Goal: Task Accomplishment & Management: Manage account settings

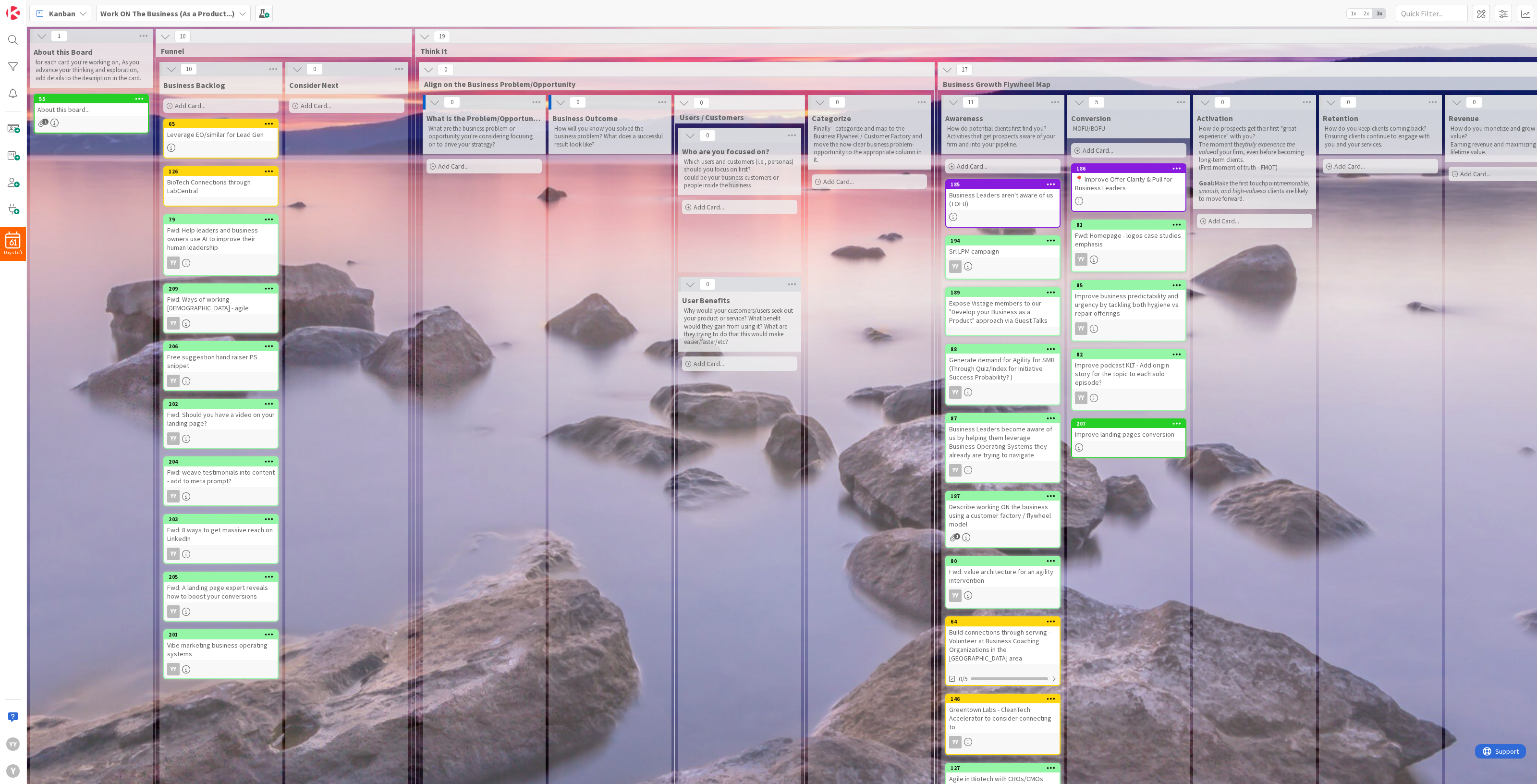
click at [137, 97] on icon at bounding box center [139, 99] width 9 height 7
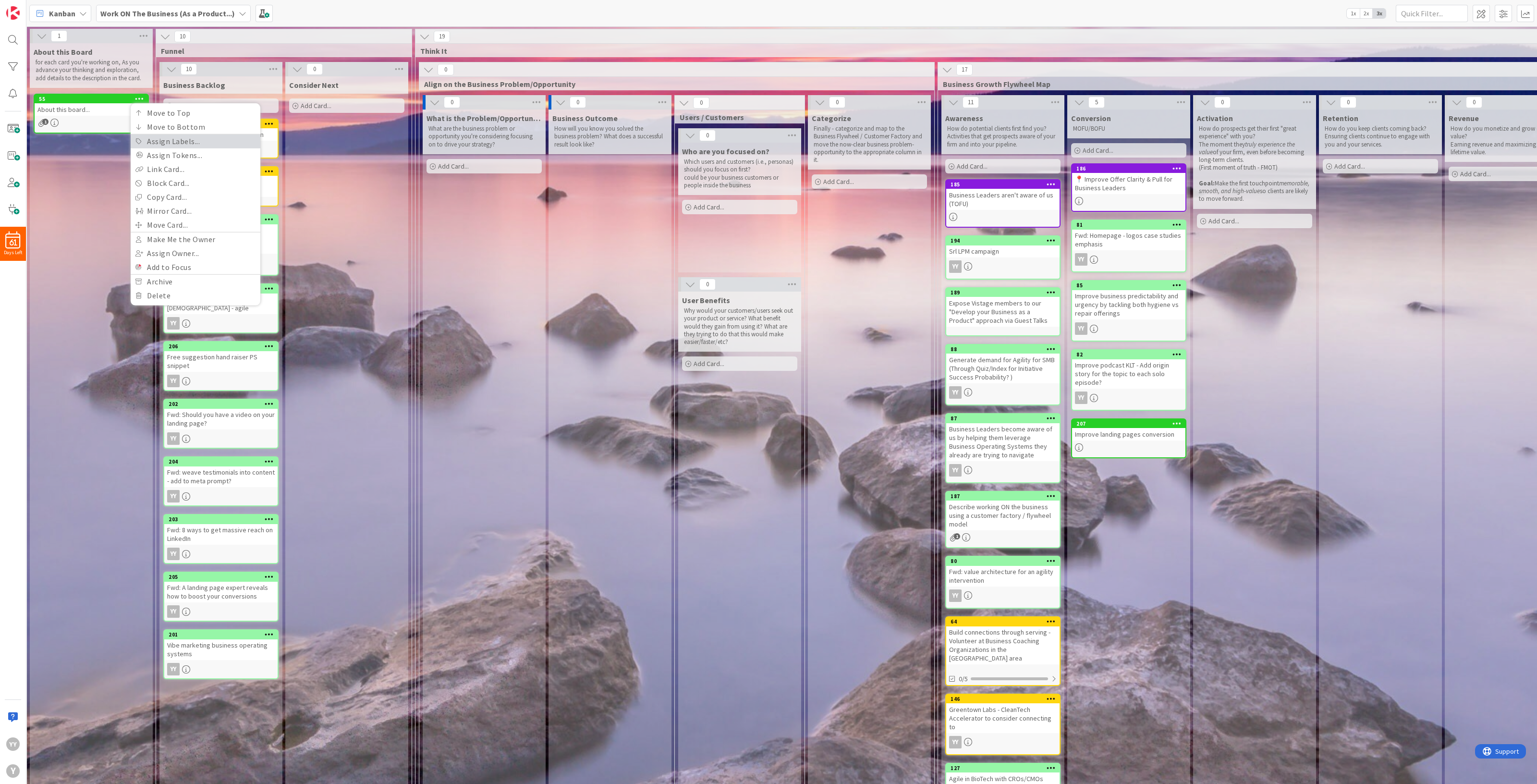
click at [163, 143] on link "Assign Labels..." at bounding box center [196, 142] width 130 height 14
click at [167, 304] on span "Edit Labels..." at bounding box center [195, 308] width 120 height 10
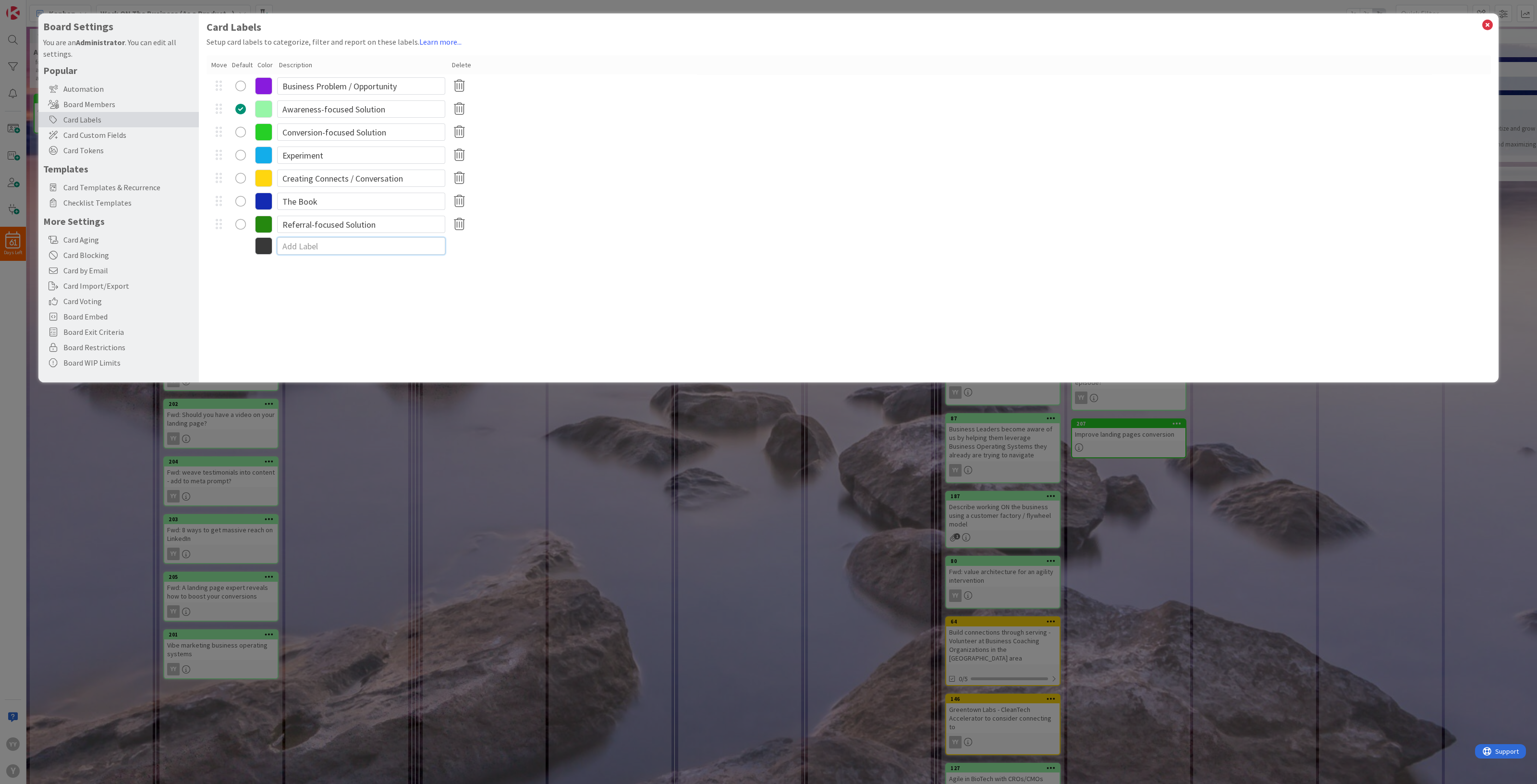
click at [343, 248] on input at bounding box center [361, 245] width 168 height 17
type input "About this Board"
click at [1487, 22] on icon at bounding box center [1487, 24] width 12 height 13
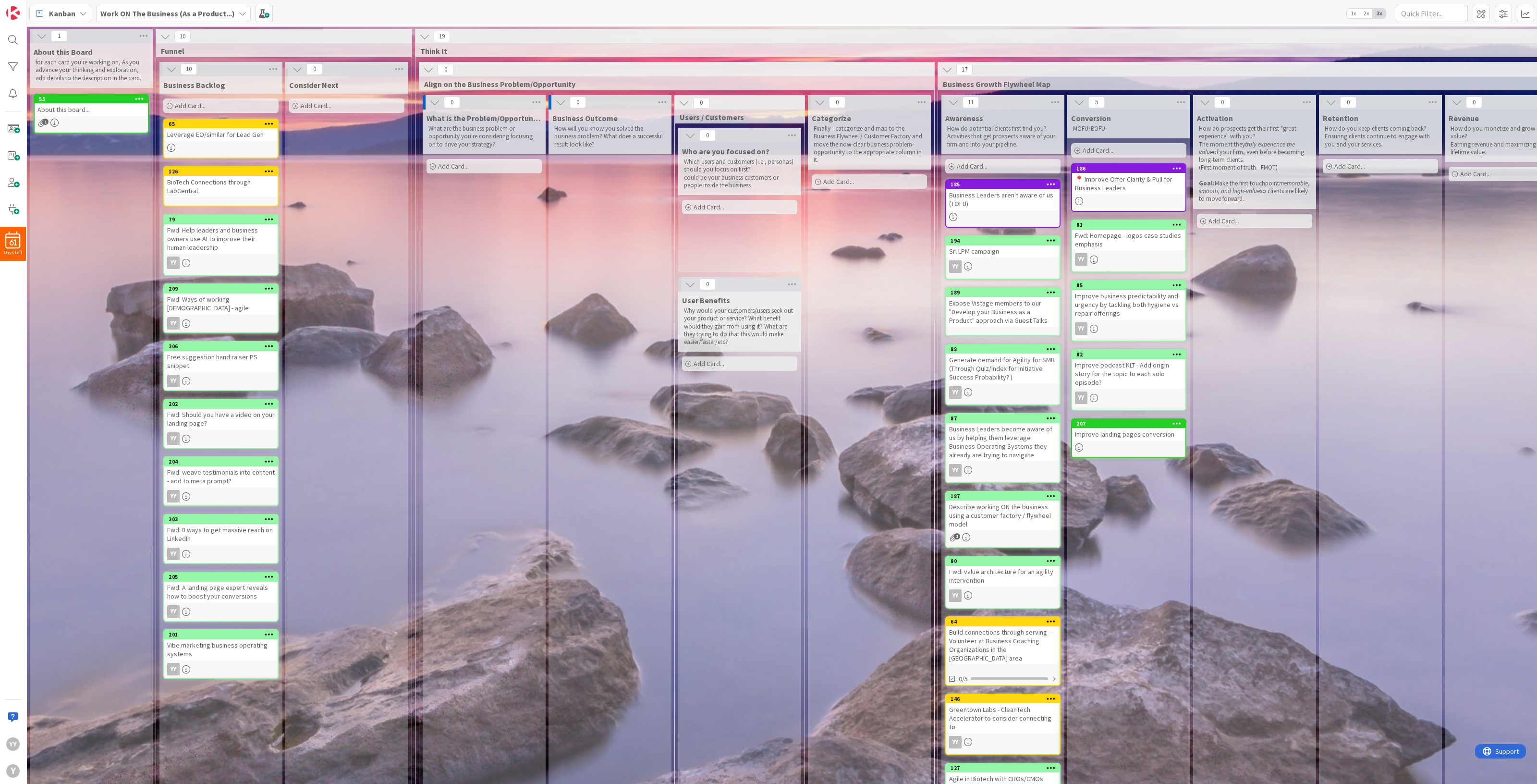
click at [139, 97] on icon at bounding box center [139, 99] width 9 height 7
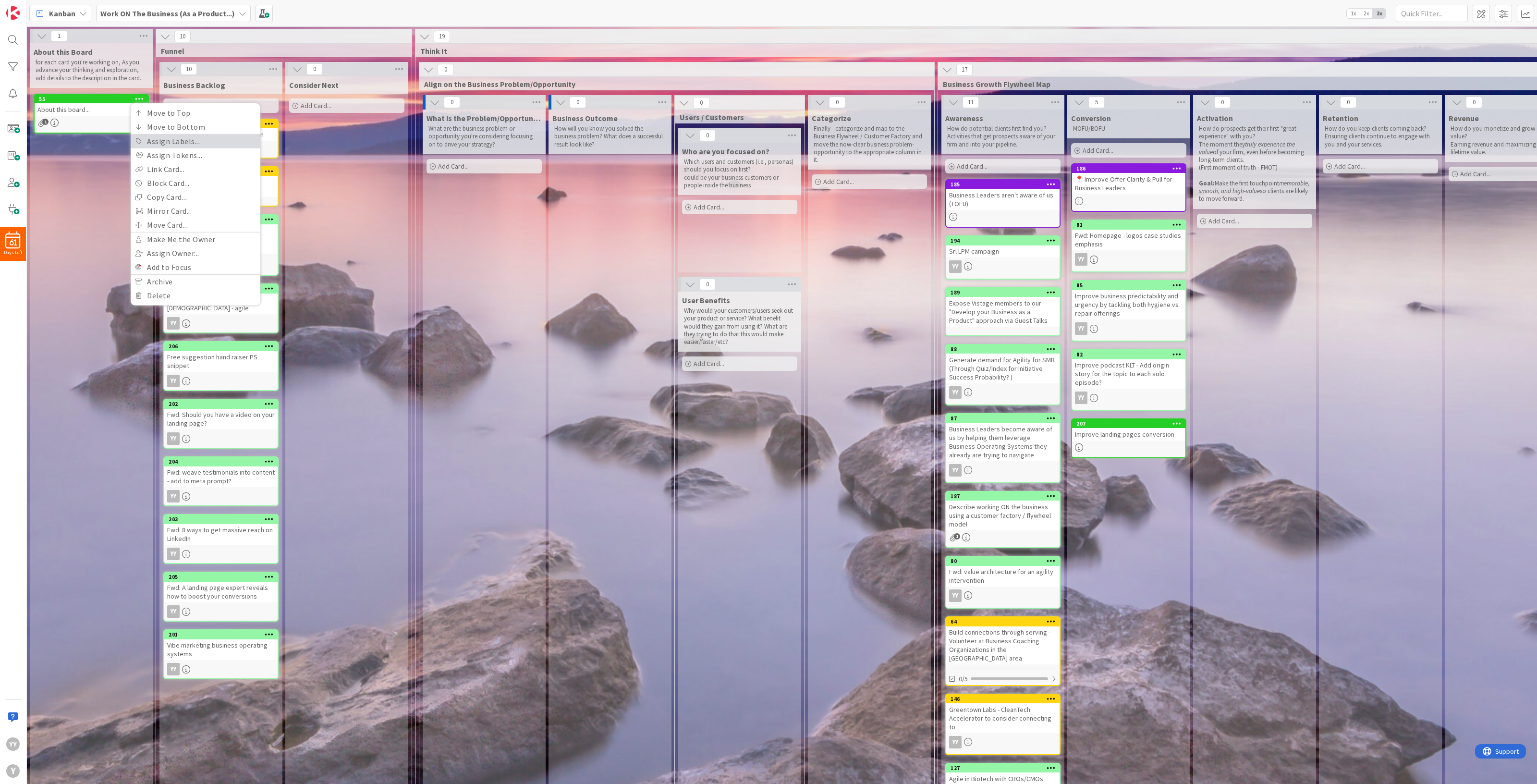
click at [197, 138] on link "Assign Labels..." at bounding box center [196, 142] width 130 height 14
click at [190, 297] on div "About this Board" at bounding box center [194, 303] width 58 height 13
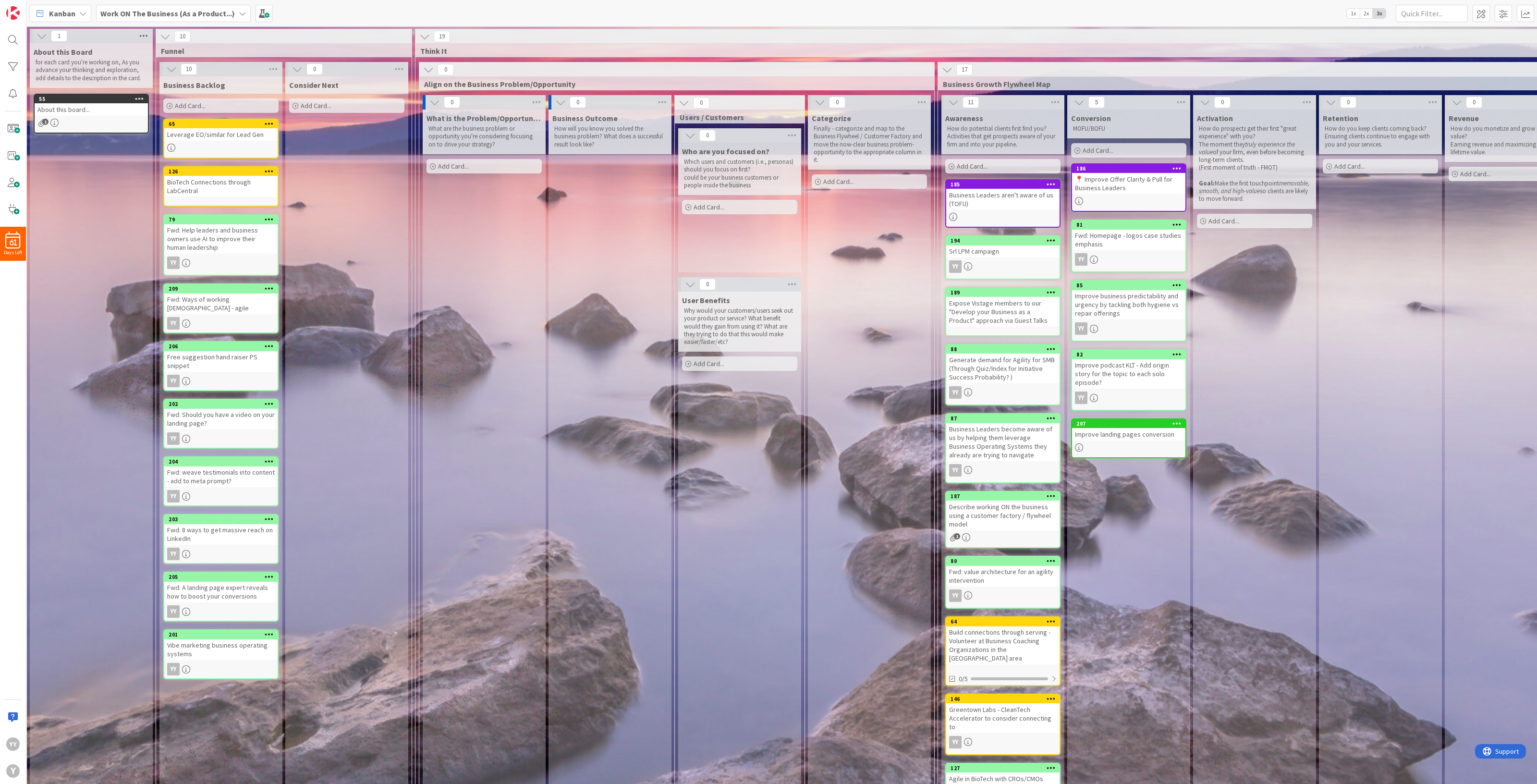
click at [143, 39] on icon at bounding box center [143, 36] width 12 height 14
click at [266, 13] on span at bounding box center [264, 12] width 17 height 17
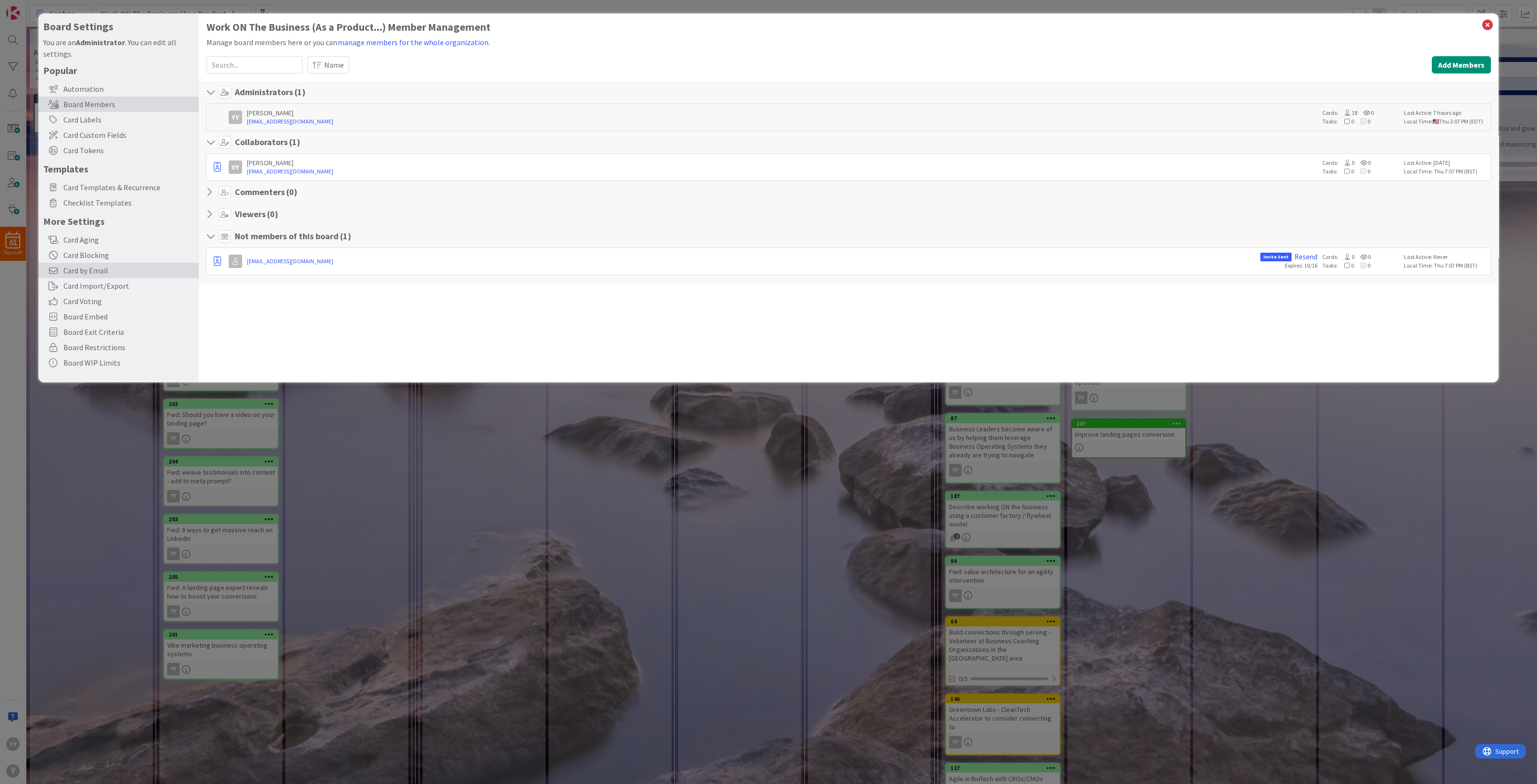
click at [98, 268] on span "Card by Email" at bounding box center [128, 270] width 131 height 12
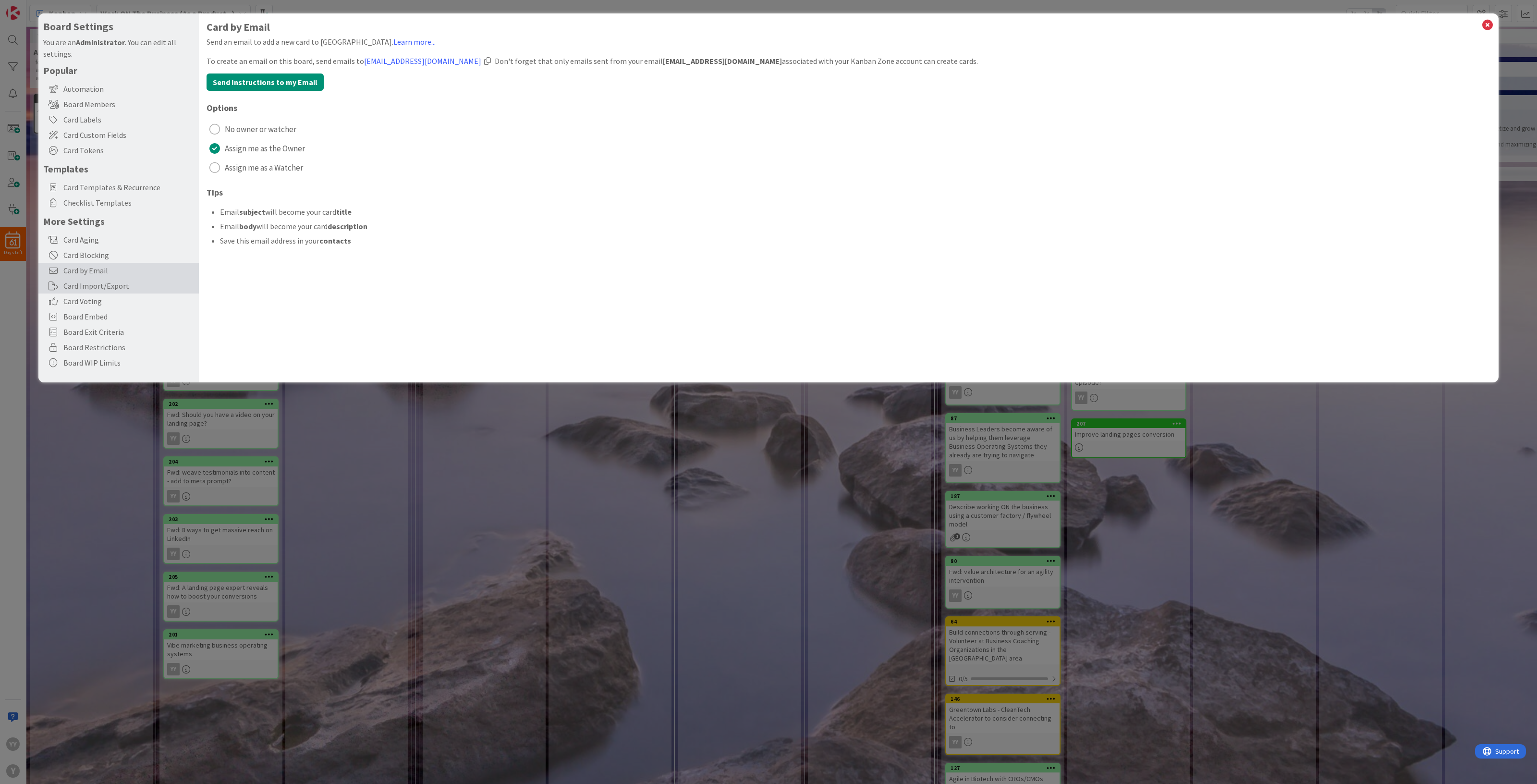
click at [125, 285] on div "Card Import/Export" at bounding box center [119, 285] width 160 height 15
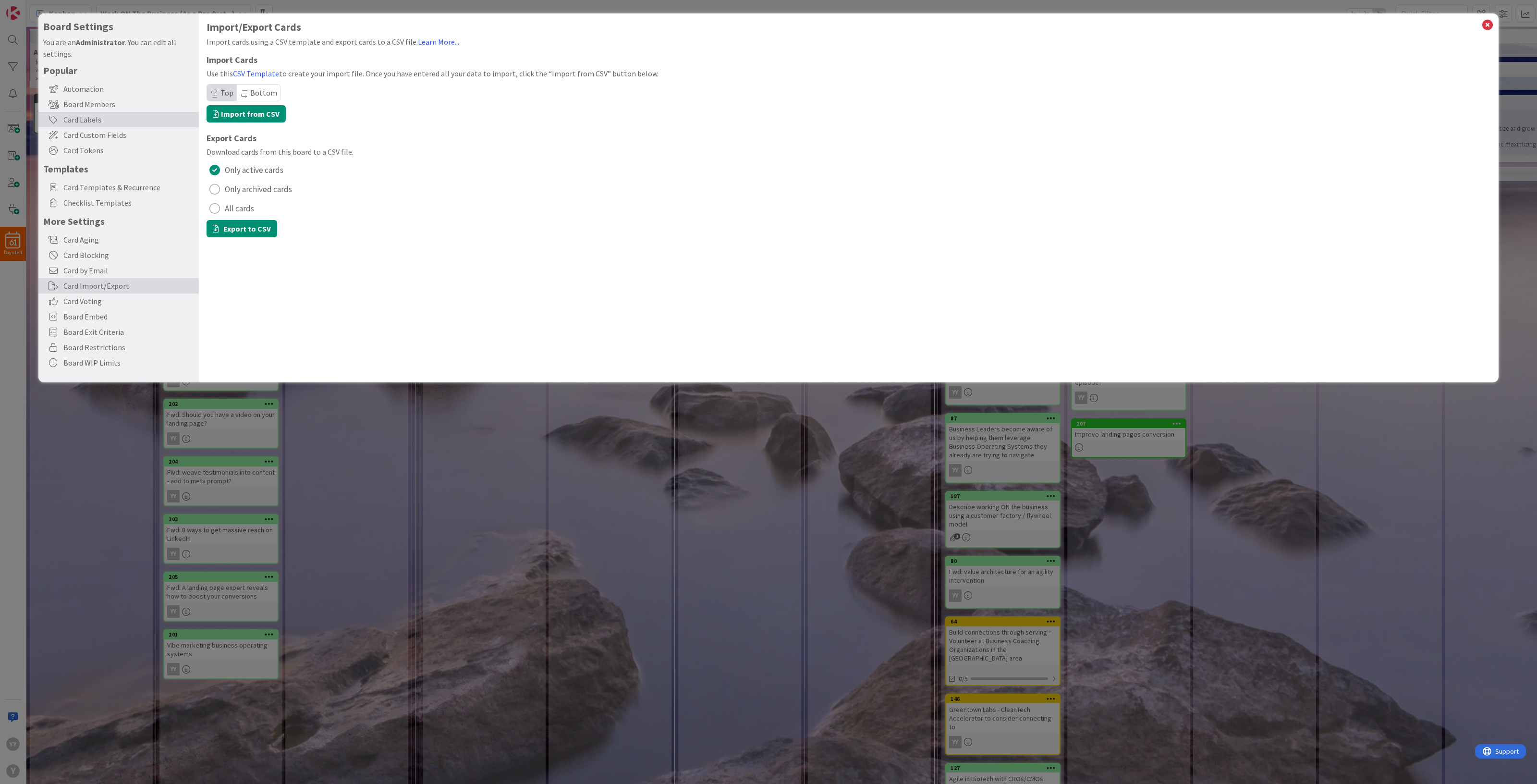
click at [116, 118] on div "Card Labels" at bounding box center [119, 119] width 160 height 15
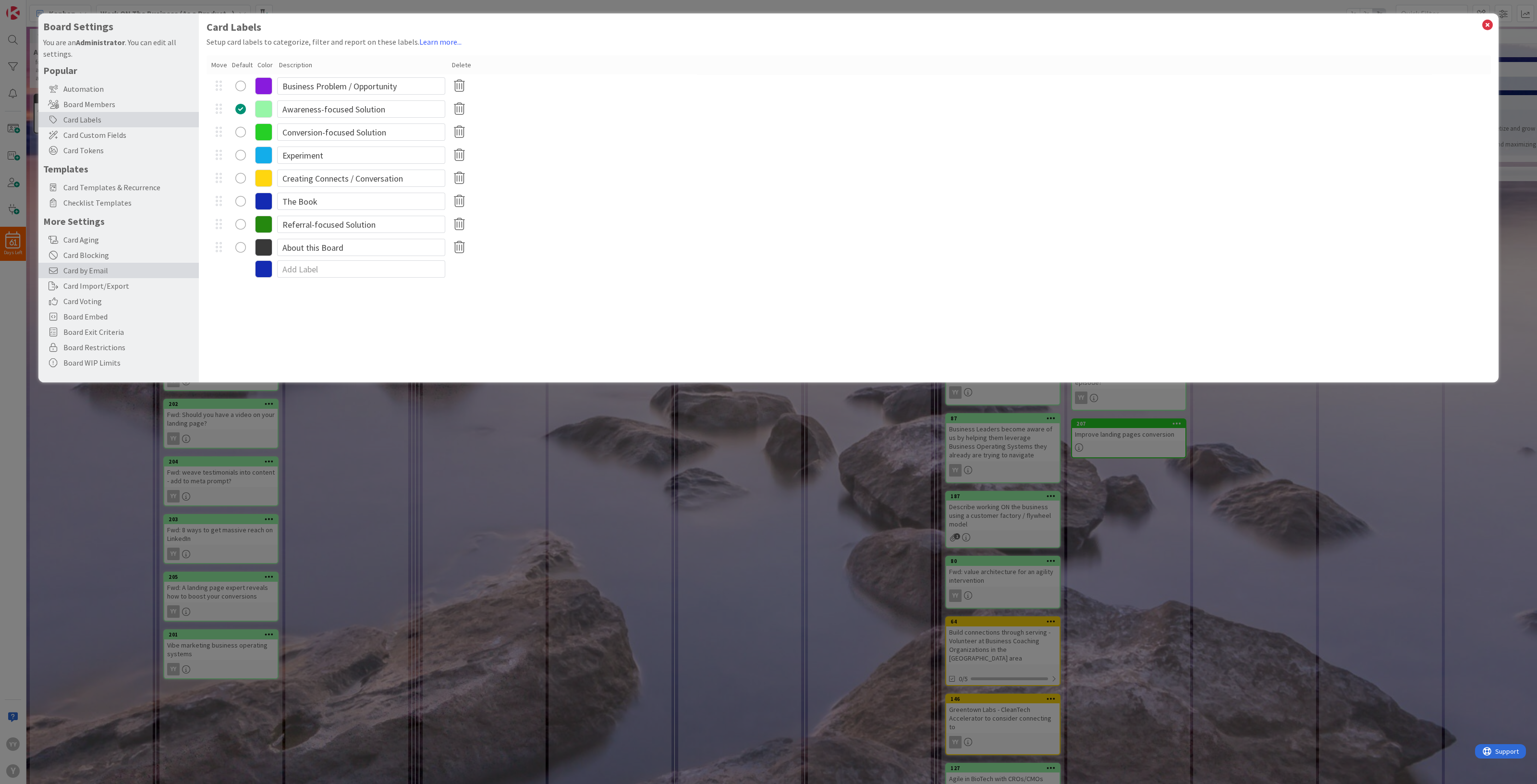
click at [97, 272] on span "Card by Email" at bounding box center [128, 270] width 131 height 12
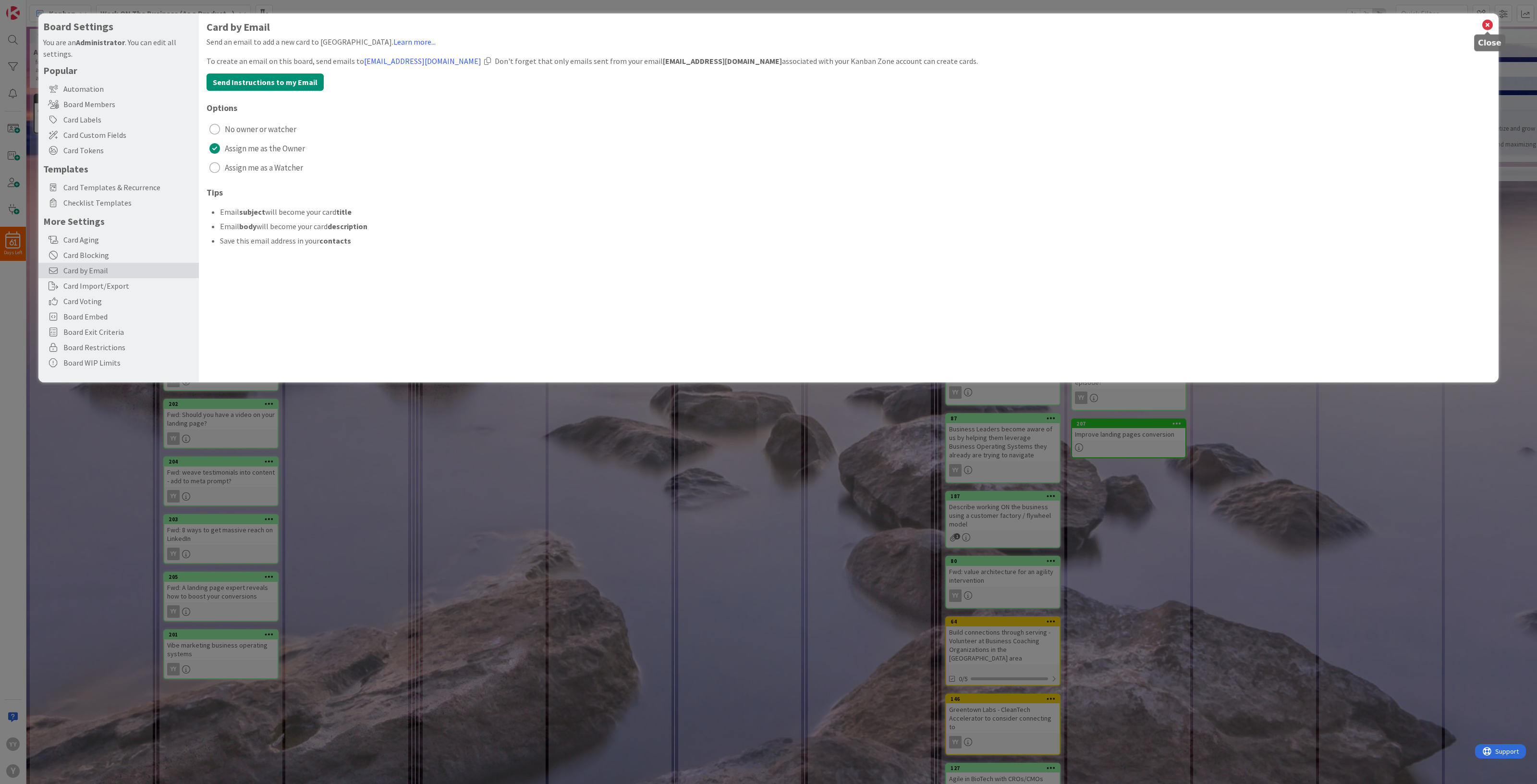
click at [1483, 26] on icon at bounding box center [1487, 24] width 12 height 13
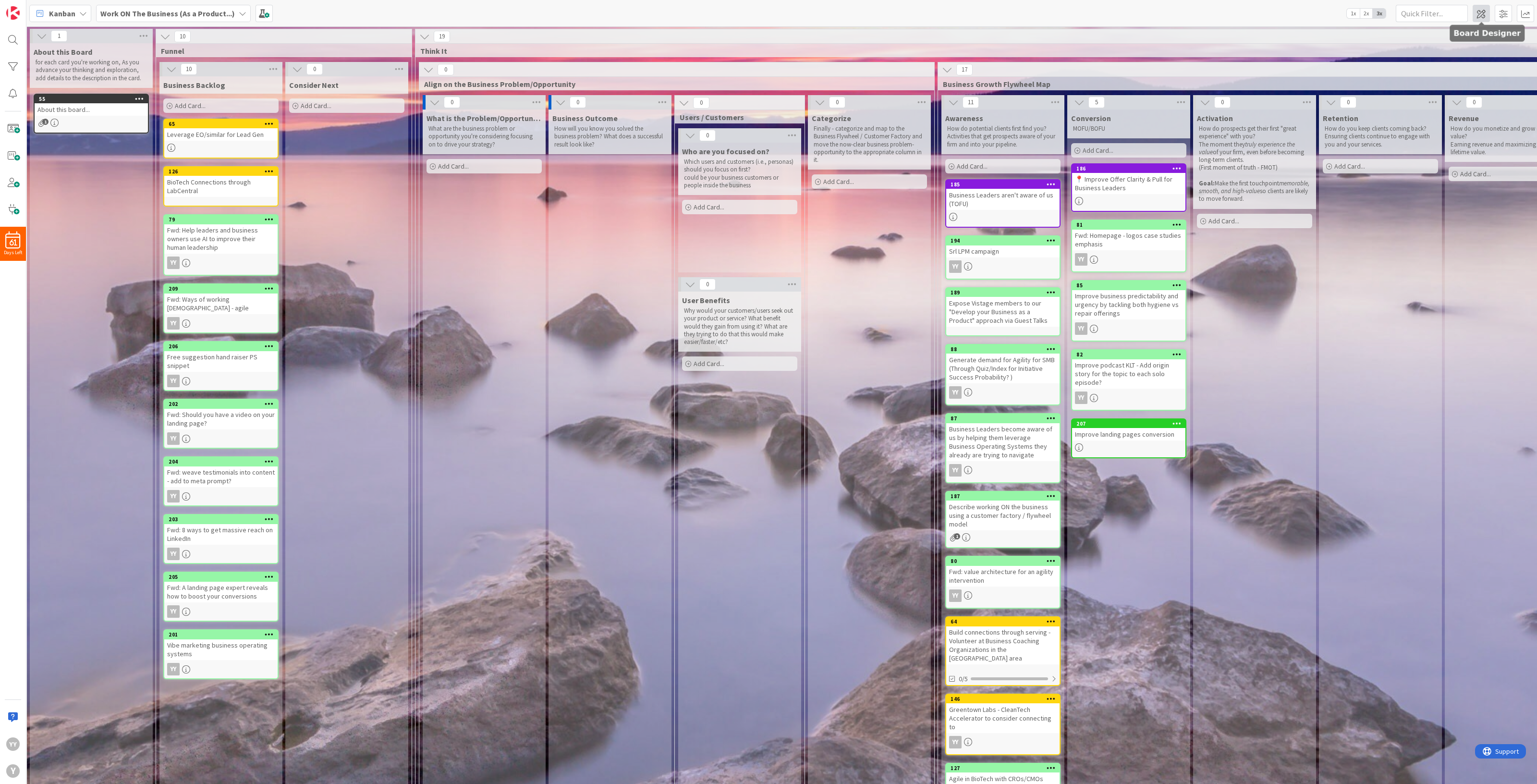
click at [1477, 11] on span at bounding box center [1481, 12] width 17 height 17
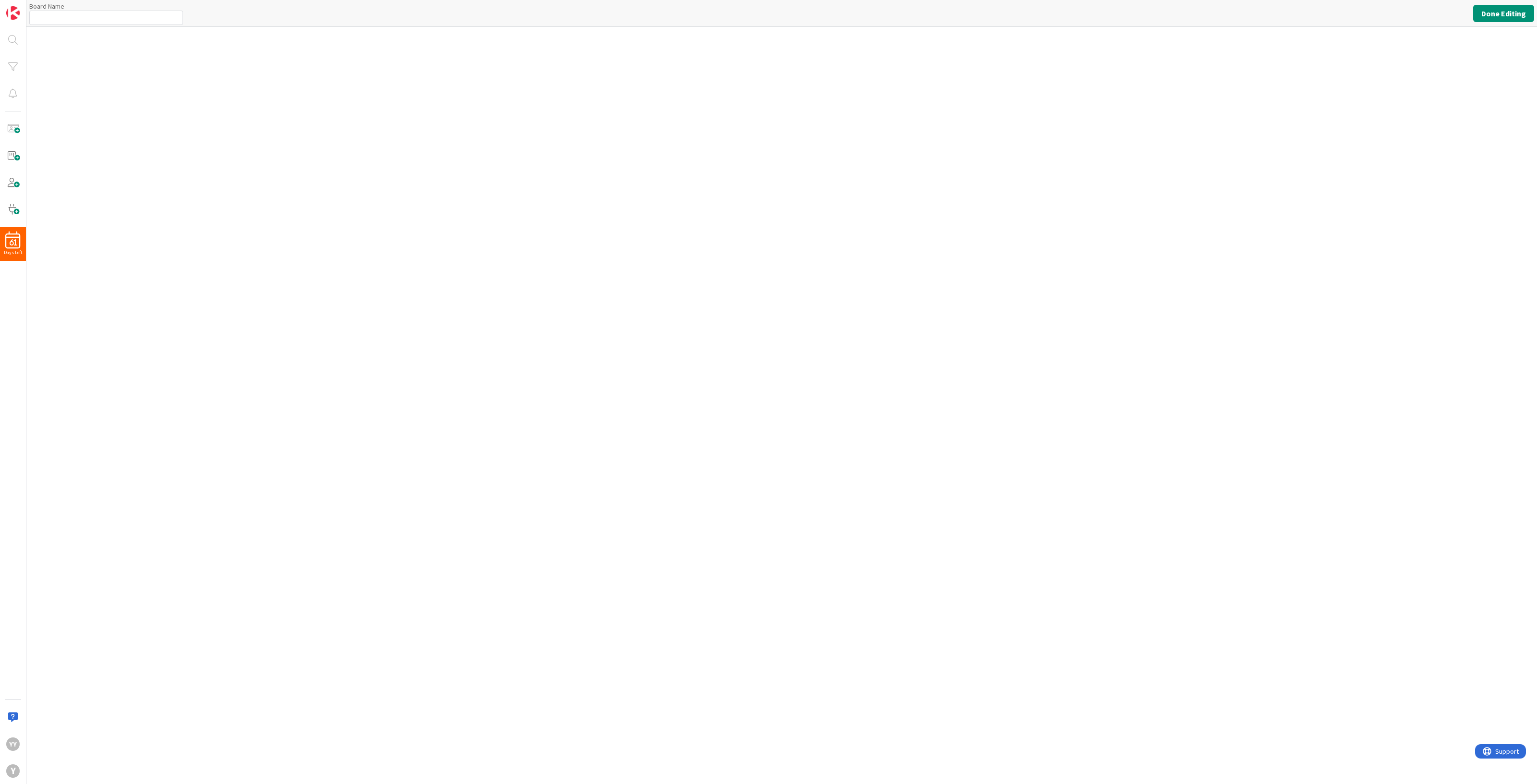
type input "Work ON The Business (As a Product...)"
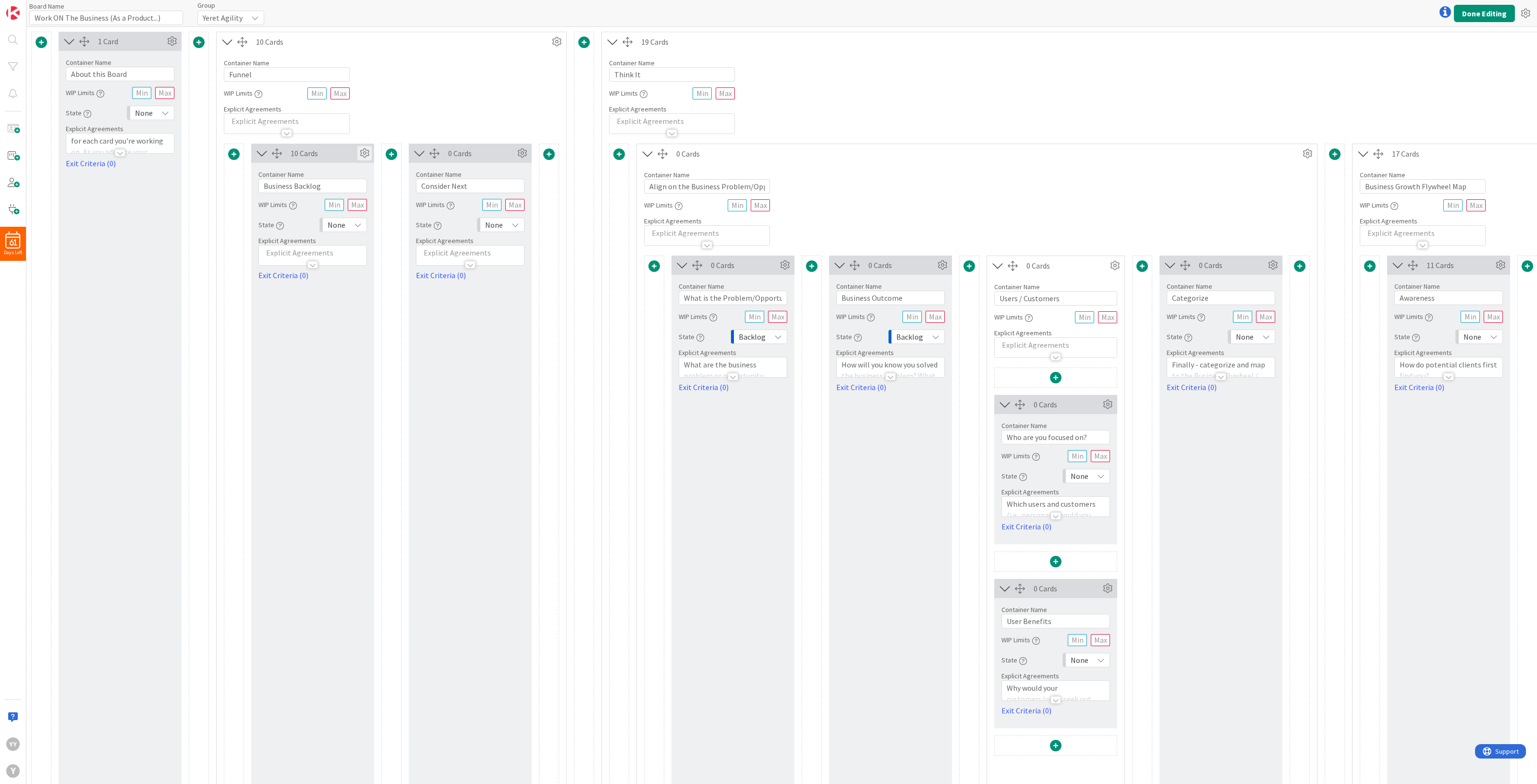
click at [367, 149] on icon at bounding box center [364, 153] width 14 height 14
click at [130, 41] on div "1 Card" at bounding box center [131, 41] width 67 height 12
click at [172, 40] on icon at bounding box center [172, 41] width 14 height 14
click at [163, 61] on button at bounding box center [167, 62] width 16 height 12
click at [167, 61] on button at bounding box center [167, 62] width 16 height 12
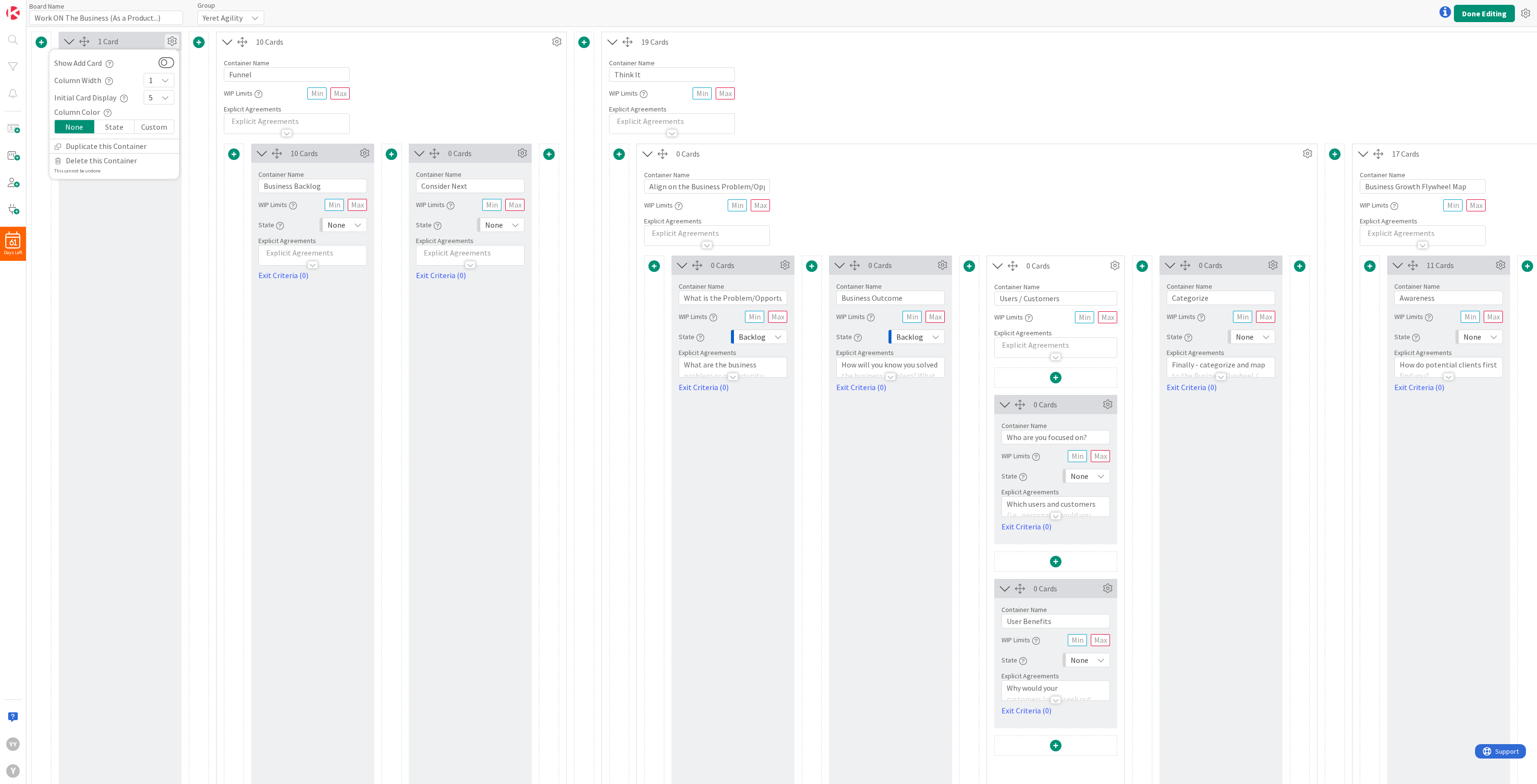
click at [169, 39] on icon at bounding box center [172, 41] width 14 height 14
click at [553, 40] on icon at bounding box center [557, 42] width 14 height 14
click at [552, 42] on icon at bounding box center [557, 42] width 14 height 14
click at [1530, 8] on icon at bounding box center [1525, 12] width 17 height 17
click at [1486, 15] on button "Done Editing" at bounding box center [1484, 12] width 61 height 17
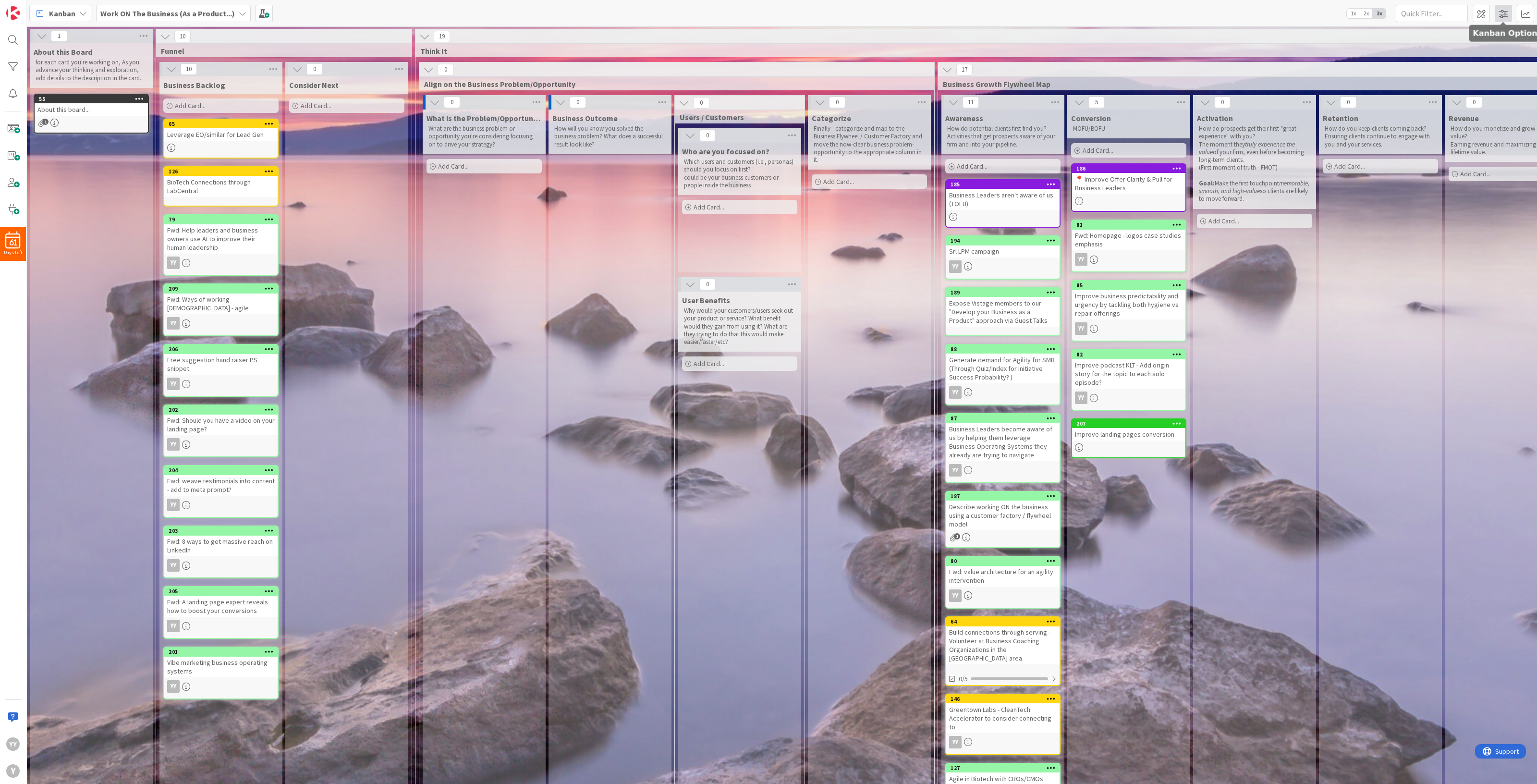
click at [1500, 12] on span at bounding box center [1502, 12] width 17 height 17
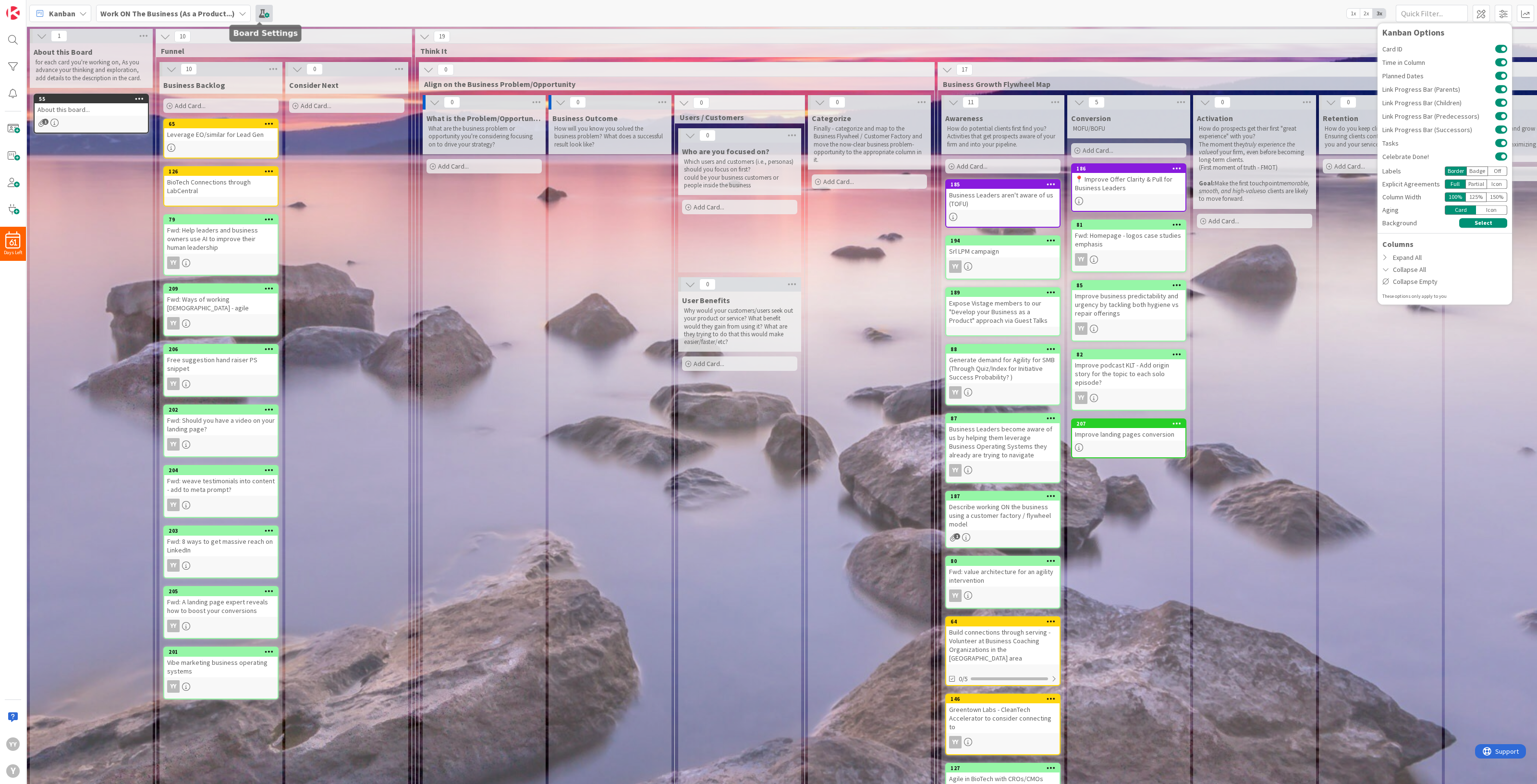
click at [264, 15] on span at bounding box center [264, 12] width 17 height 17
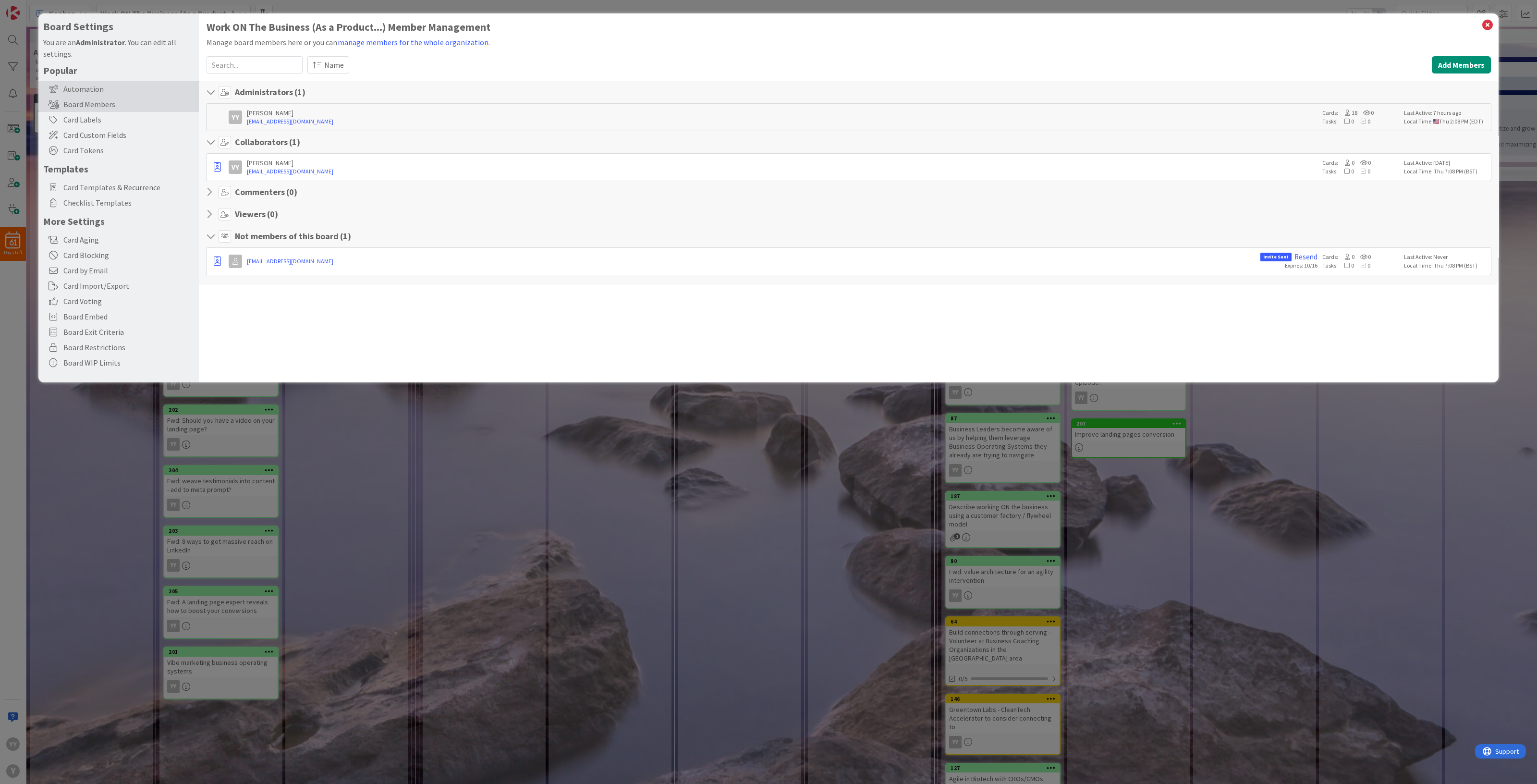
click at [73, 87] on div "Automation" at bounding box center [119, 88] width 160 height 15
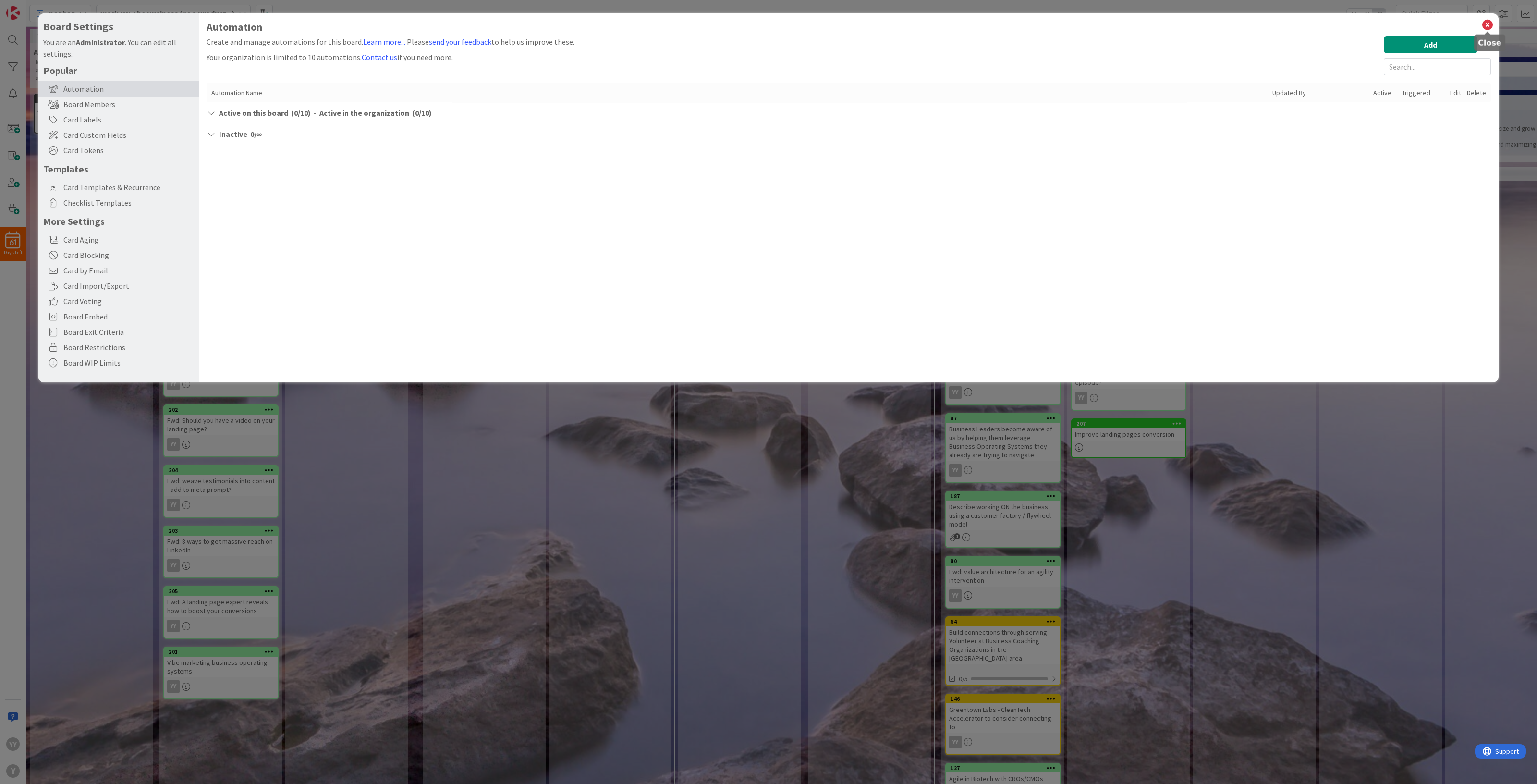
click at [1484, 24] on icon at bounding box center [1487, 24] width 12 height 13
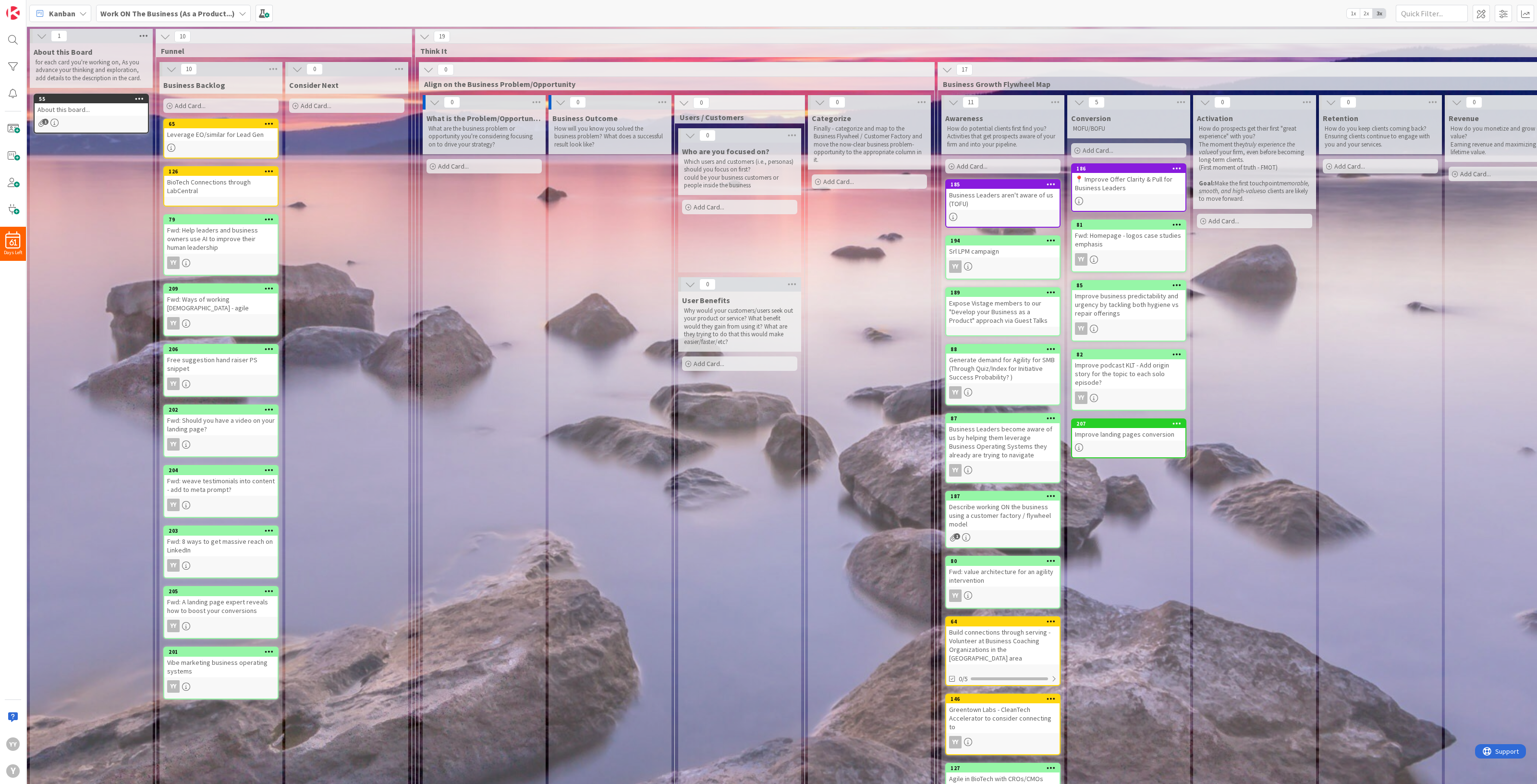
click at [143, 35] on icon at bounding box center [143, 36] width 12 height 14
click at [276, 35] on div "10" at bounding box center [283, 37] width 256 height 14
click at [1487, 13] on span at bounding box center [1481, 12] width 17 height 17
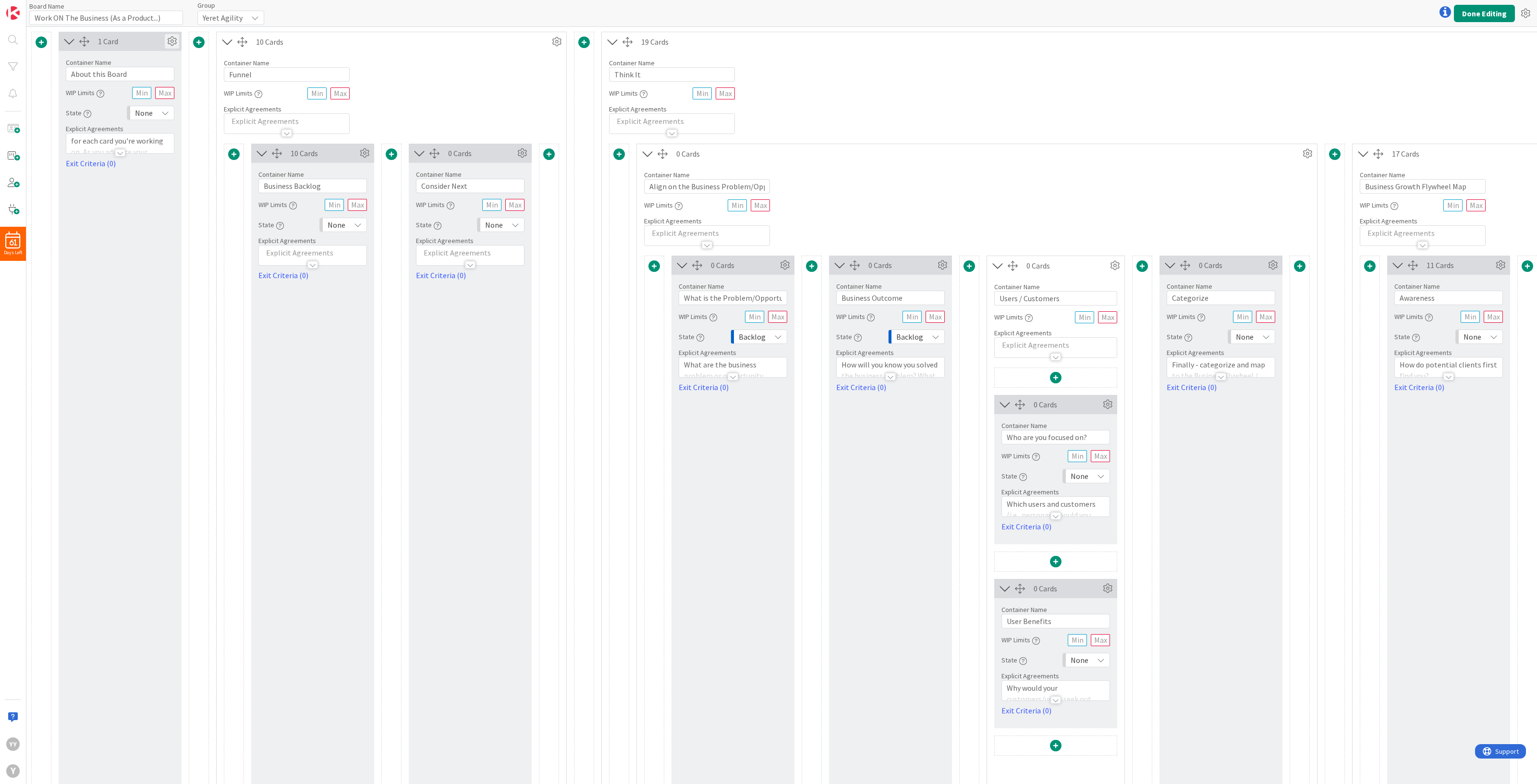
click at [168, 41] on icon at bounding box center [172, 41] width 14 height 14
click at [34, 72] on div at bounding box center [41, 463] width 20 height 863
